Goal: Task Accomplishment & Management: Complete application form

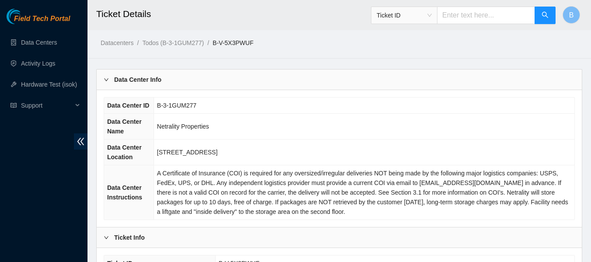
scroll to position [1, 0]
drag, startPoint x: 158, startPoint y: 105, endPoint x: 195, endPoint y: 106, distance: 37.2
click at [195, 106] on span "B-3-1GUM277" at bounding box center [176, 105] width 39 height 7
click at [225, 133] on td "Netrality Properties" at bounding box center [364, 127] width 421 height 26
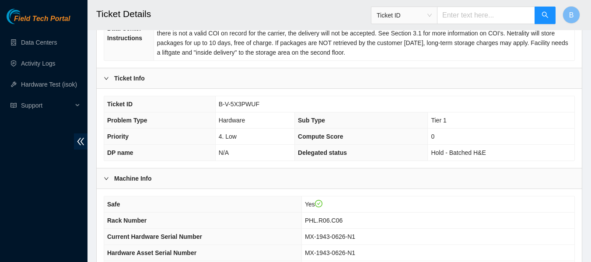
scroll to position [162, 0]
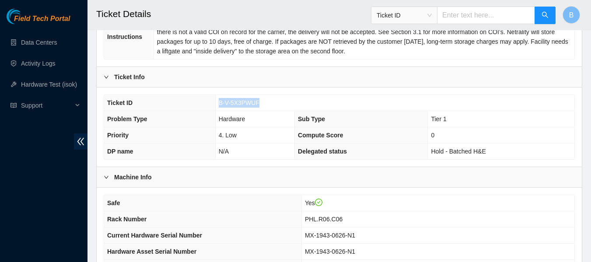
drag, startPoint x: 218, startPoint y: 102, endPoint x: 262, endPoint y: 105, distance: 43.9
click at [262, 105] on td "B-V-5X3PWUF" at bounding box center [394, 103] width 359 height 16
copy span "B-V-5X3PWUF"
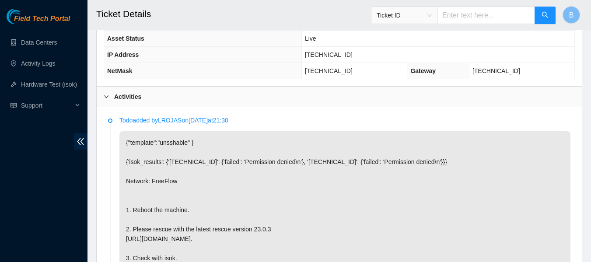
scroll to position [403, 0]
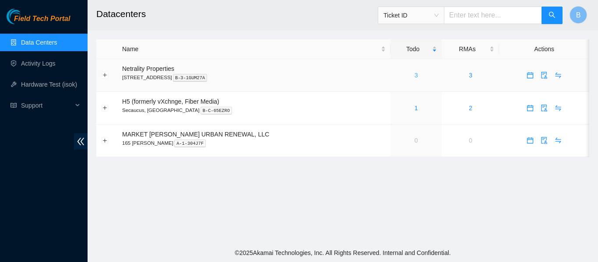
click at [414, 74] on link "3" at bounding box center [416, 75] width 4 height 7
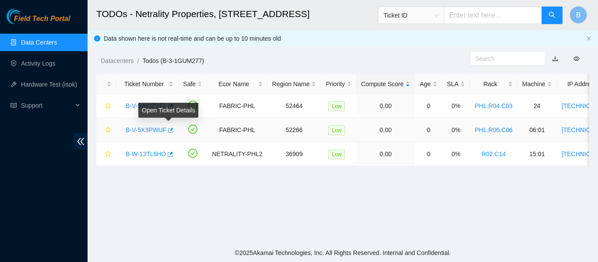
click at [168, 131] on icon "button" at bounding box center [170, 130] width 6 height 6
click at [41, 42] on link "Data Centers" at bounding box center [39, 42] width 36 height 7
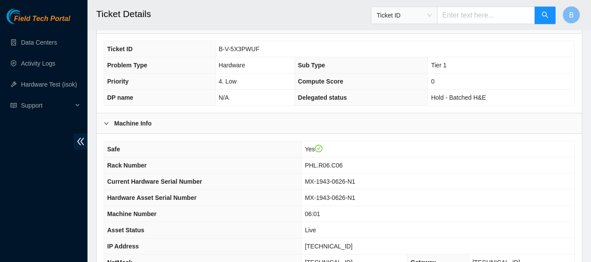
scroll to position [341, 0]
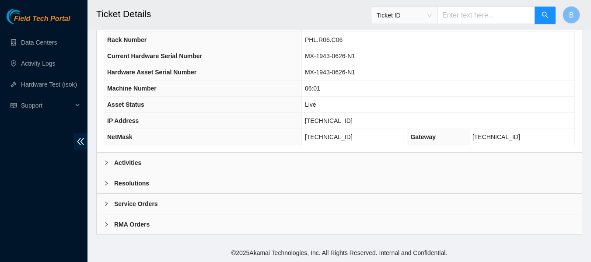
click at [126, 161] on b "Activities" at bounding box center [127, 163] width 27 height 10
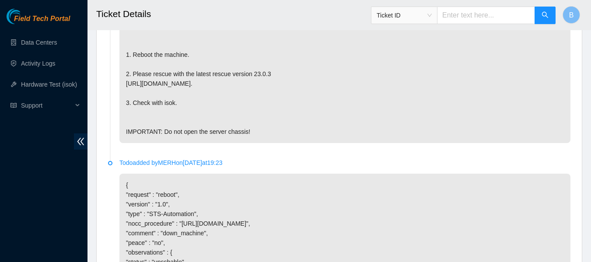
scroll to position [741, 0]
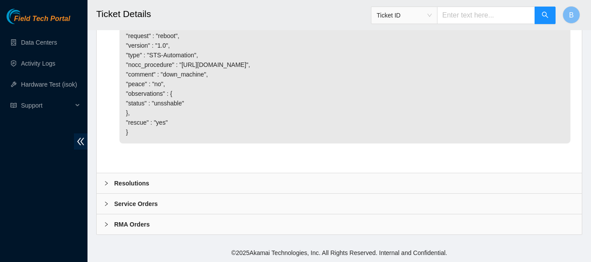
click at [122, 180] on b "Resolutions" at bounding box center [131, 184] width 35 height 10
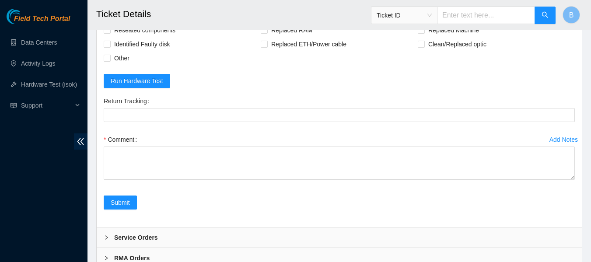
scroll to position [914, 0]
click at [125, 23] on span "Rebooted" at bounding box center [128, 16] width 34 height 14
click at [110, 18] on input "Rebooted" at bounding box center [107, 15] width 6 height 6
checkbox input "true"
click at [271, 23] on span "Rescued" at bounding box center [283, 16] width 31 height 14
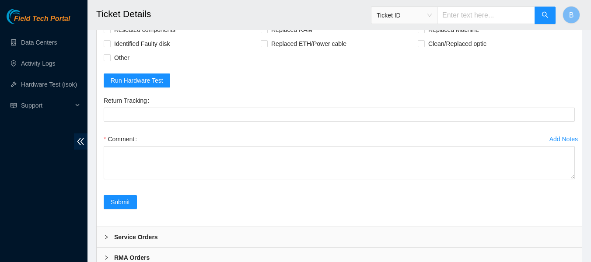
click at [267, 18] on input "Rescued" at bounding box center [264, 15] width 6 height 6
checkbox input "true"
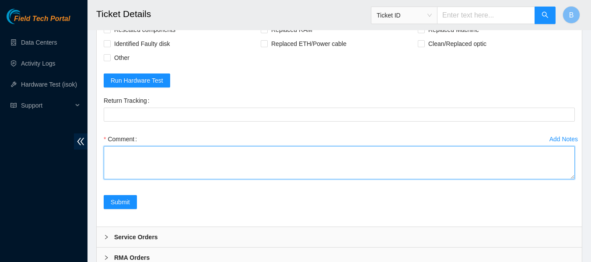
click at [190, 179] on textarea "Comment" at bounding box center [339, 162] width 471 height 33
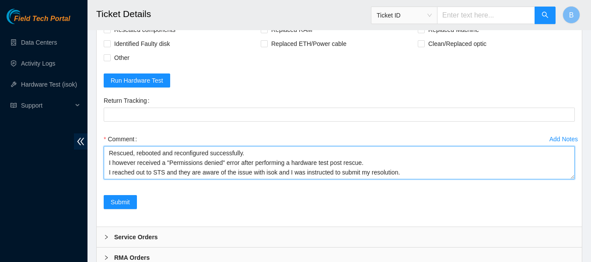
scroll to position [17, 0]
type textarea "Rescued, rebooted and reconfigured successfully. I however received a "Permissi…"
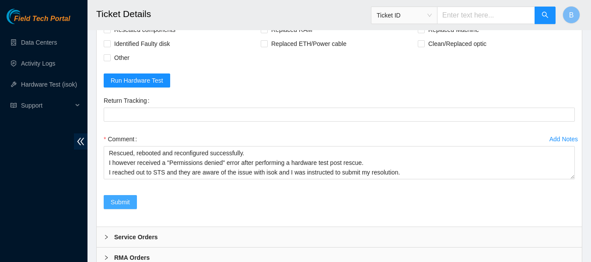
click at [119, 207] on span "Submit" at bounding box center [120, 202] width 19 height 10
